Goal: Task Accomplishment & Management: Manage account settings

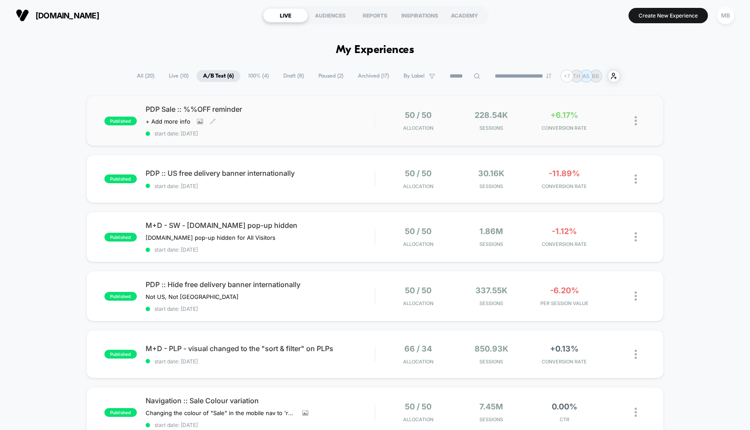
click at [315, 127] on div "PDP Sale :: %%OFF reminder Click to view images Click to edit experience detail…" at bounding box center [260, 121] width 229 height 32
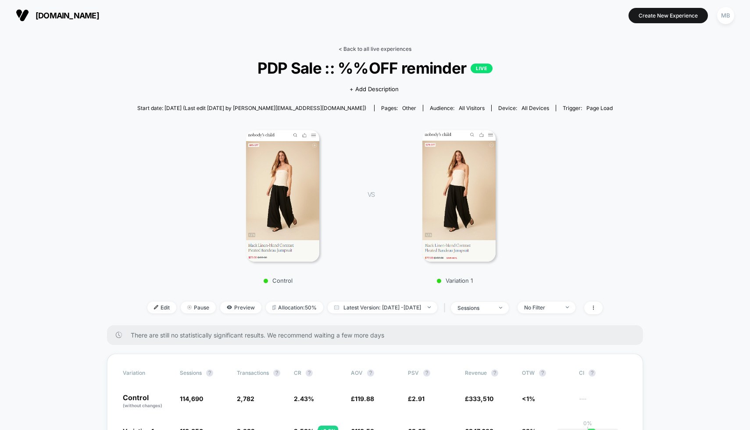
click at [393, 50] on link "< Back to all live experiences" at bounding box center [375, 49] width 73 height 7
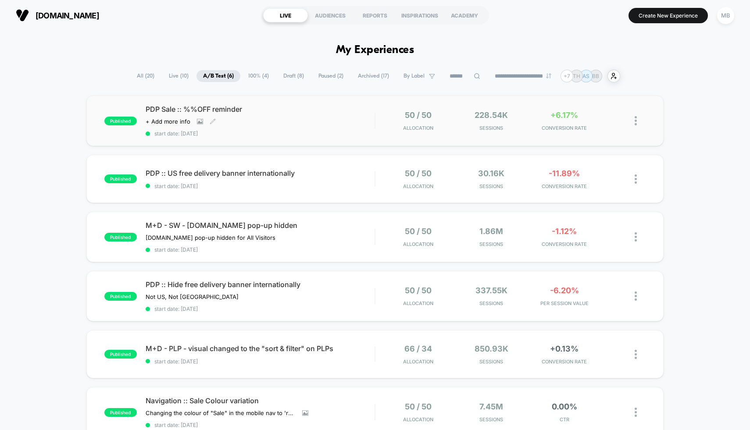
click at [277, 115] on div "PDP Sale :: %%OFF reminder Click to view images Click to edit experience detail…" at bounding box center [260, 121] width 229 height 32
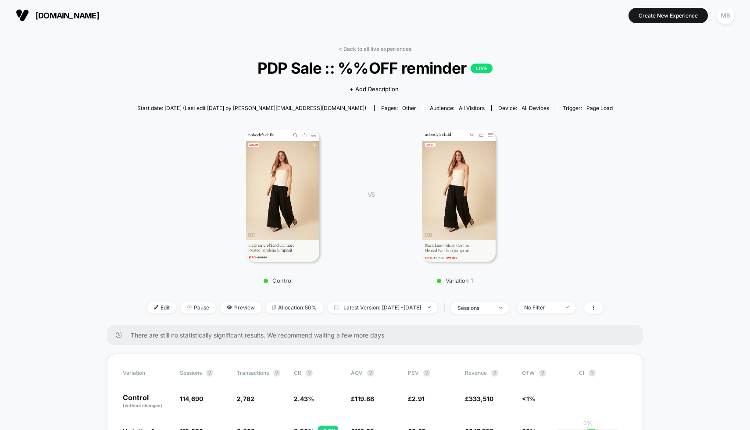
click at [458, 223] on img at bounding box center [458, 196] width 73 height 132
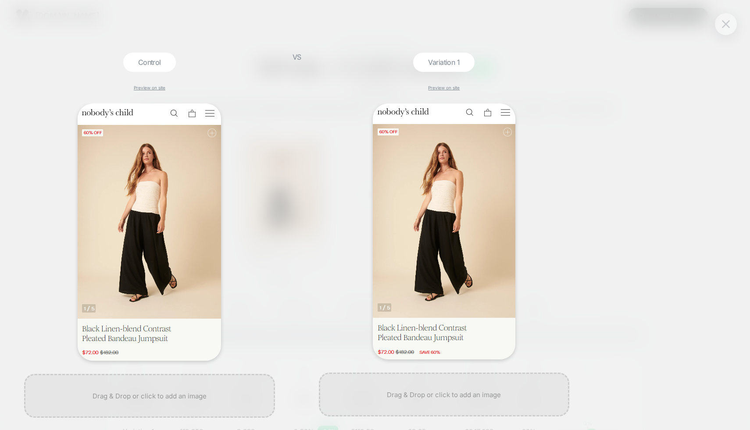
click at [721, 28] on button at bounding box center [725, 24] width 13 height 13
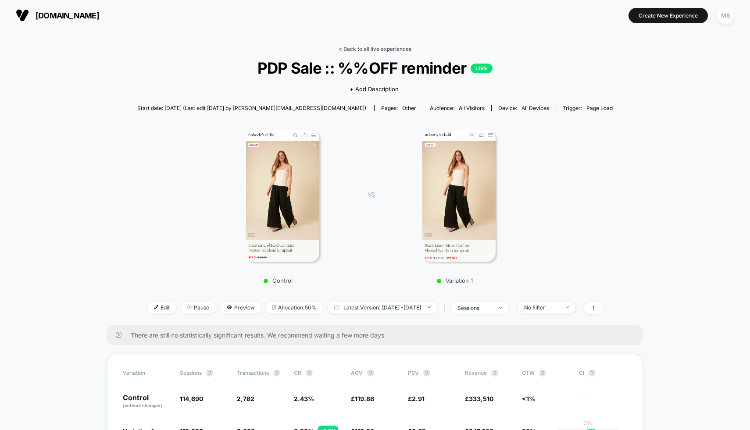
click at [386, 46] on link "< Back to all live experiences" at bounding box center [375, 49] width 73 height 7
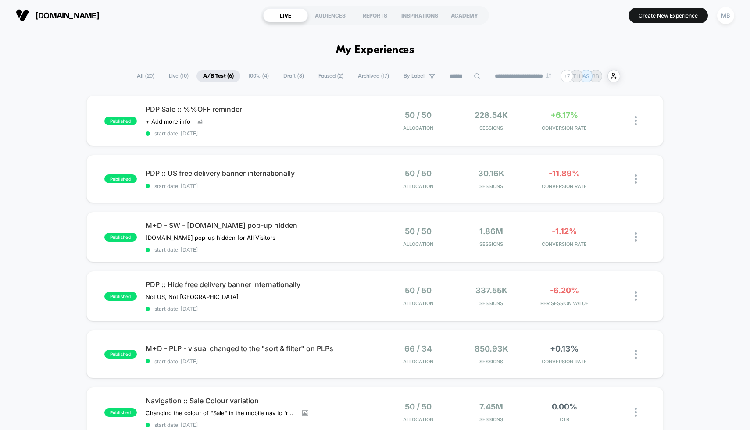
click at [327, 74] on span "Paused ( 2 )" at bounding box center [331, 76] width 38 height 12
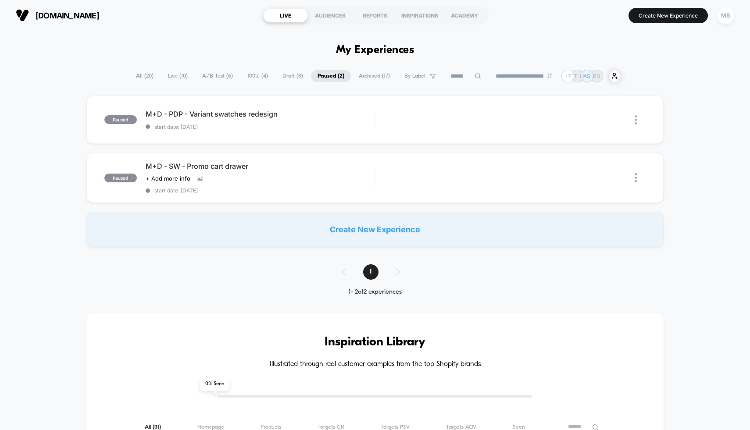
click at [374, 78] on span "Archived ( 17 )" at bounding box center [374, 76] width 44 height 12
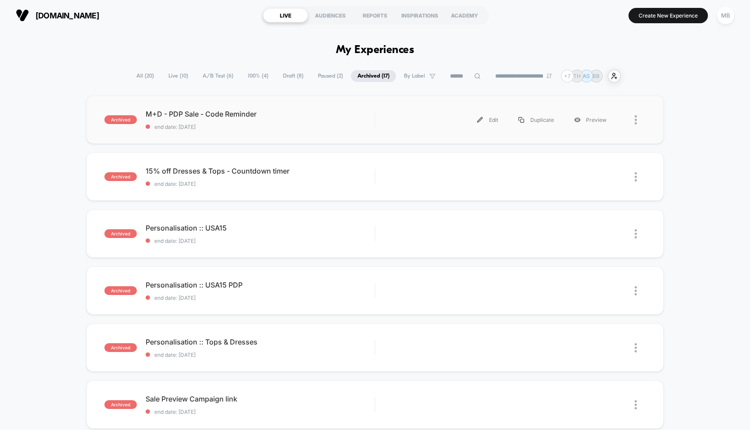
click at [382, 125] on div "Edit Duplicate Preview" at bounding box center [510, 120] width 271 height 20
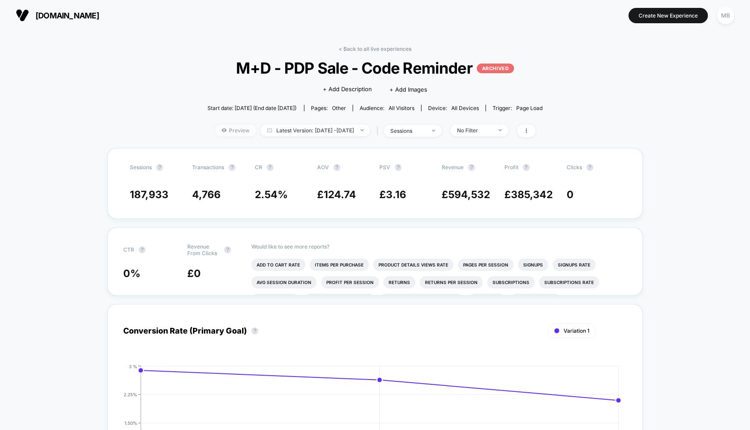
click at [216, 130] on span "Preview" at bounding box center [235, 131] width 41 height 12
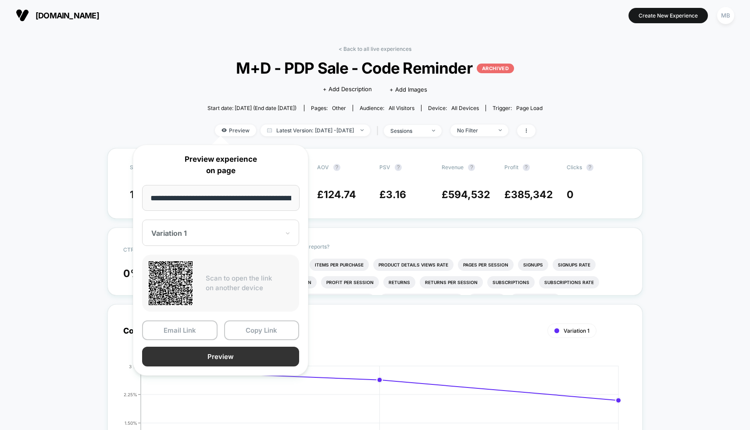
click at [246, 354] on button "Preview" at bounding box center [220, 357] width 157 height 20
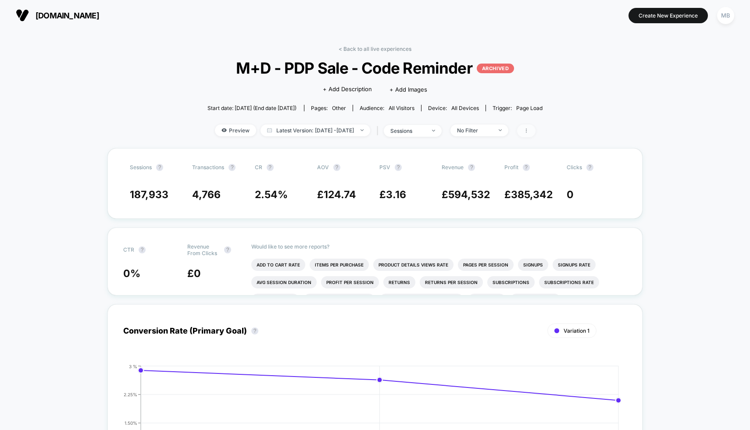
click at [536, 133] on span at bounding box center [526, 131] width 18 height 13
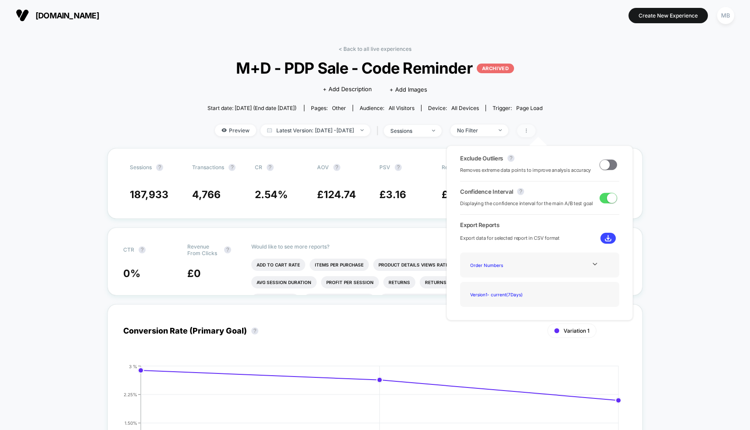
click at [529, 132] on icon at bounding box center [526, 130] width 5 height 5
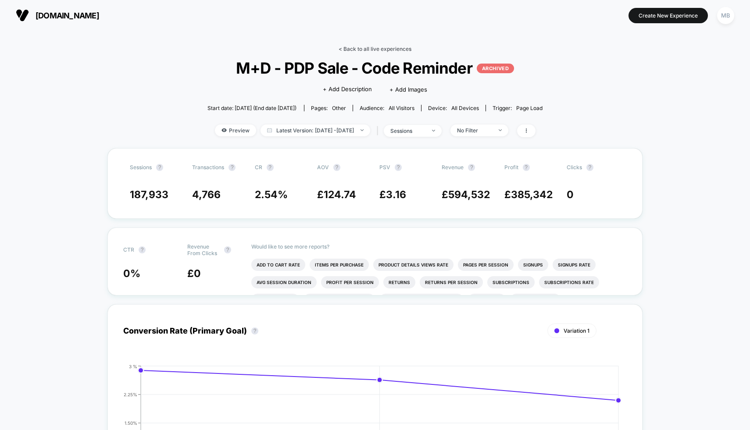
click at [389, 48] on link "< Back to all live experiences" at bounding box center [375, 49] width 73 height 7
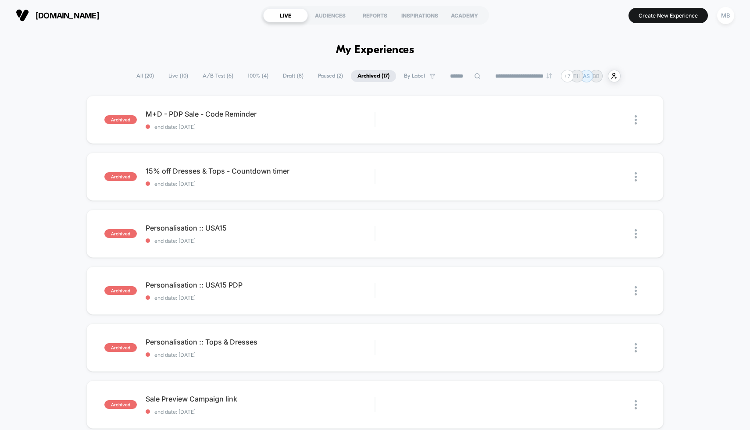
click at [217, 74] on span "A/B Test ( 6 )" at bounding box center [218, 76] width 44 height 12
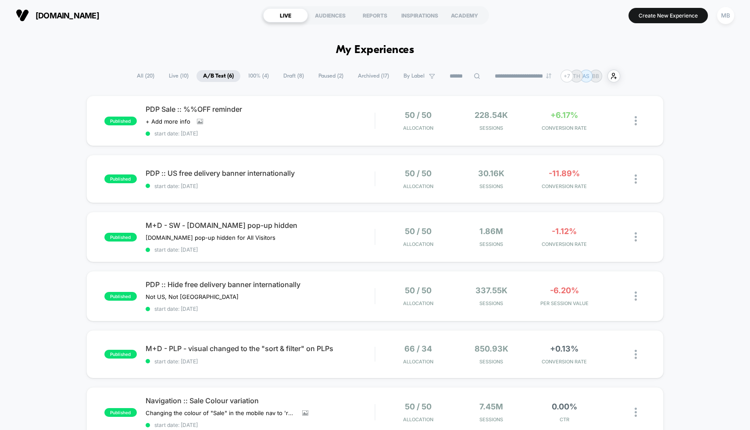
click at [365, 74] on span "Archived ( 17 )" at bounding box center [373, 76] width 44 height 12
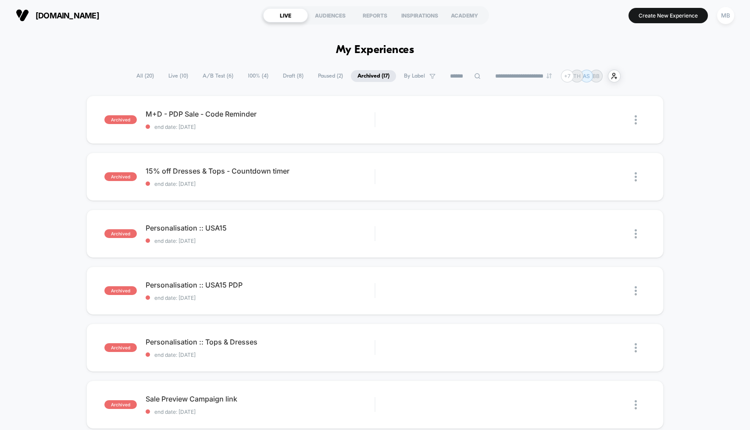
click at [139, 75] on span "All ( 20 )" at bounding box center [145, 76] width 31 height 12
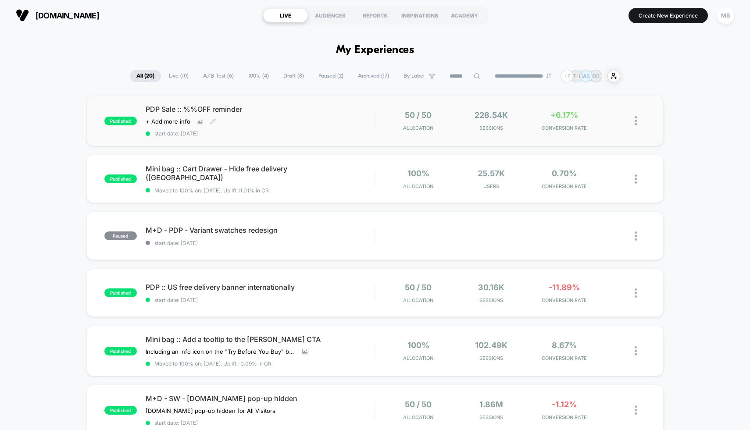
click at [337, 118] on div "PDP Sale :: %%OFF reminder Click to view images Click to edit experience detail…" at bounding box center [260, 121] width 229 height 32
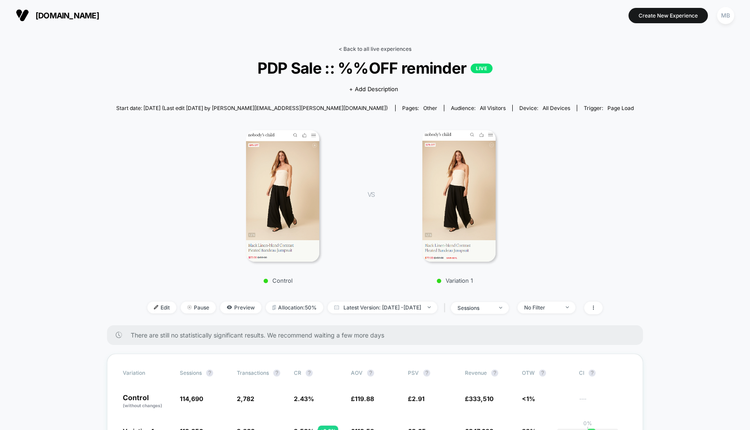
click at [368, 46] on link "< Back to all live experiences" at bounding box center [375, 49] width 73 height 7
